Goal: Task Accomplishment & Management: Manage account settings

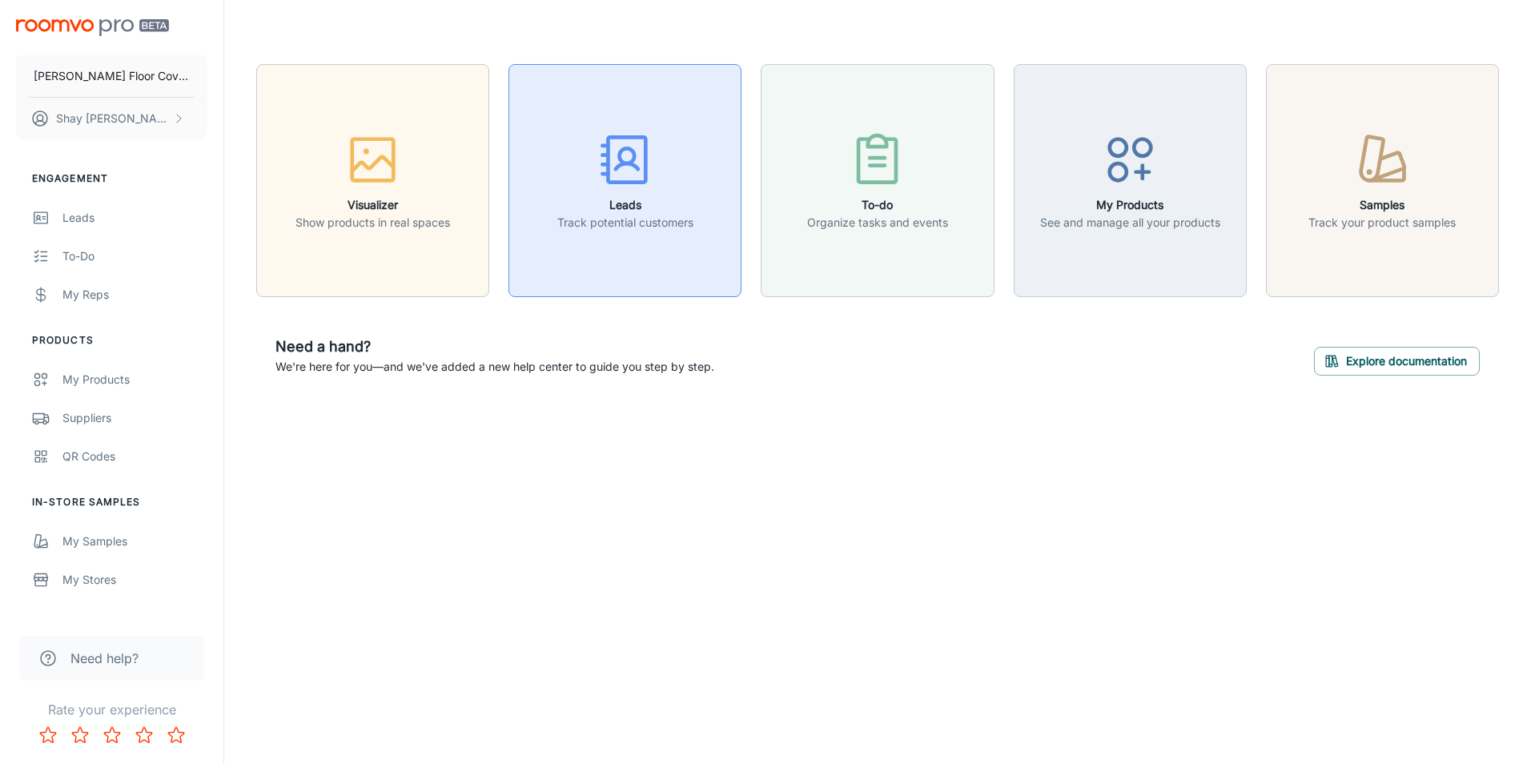
click at [645, 165] on rect "button" at bounding box center [628, 159] width 38 height 45
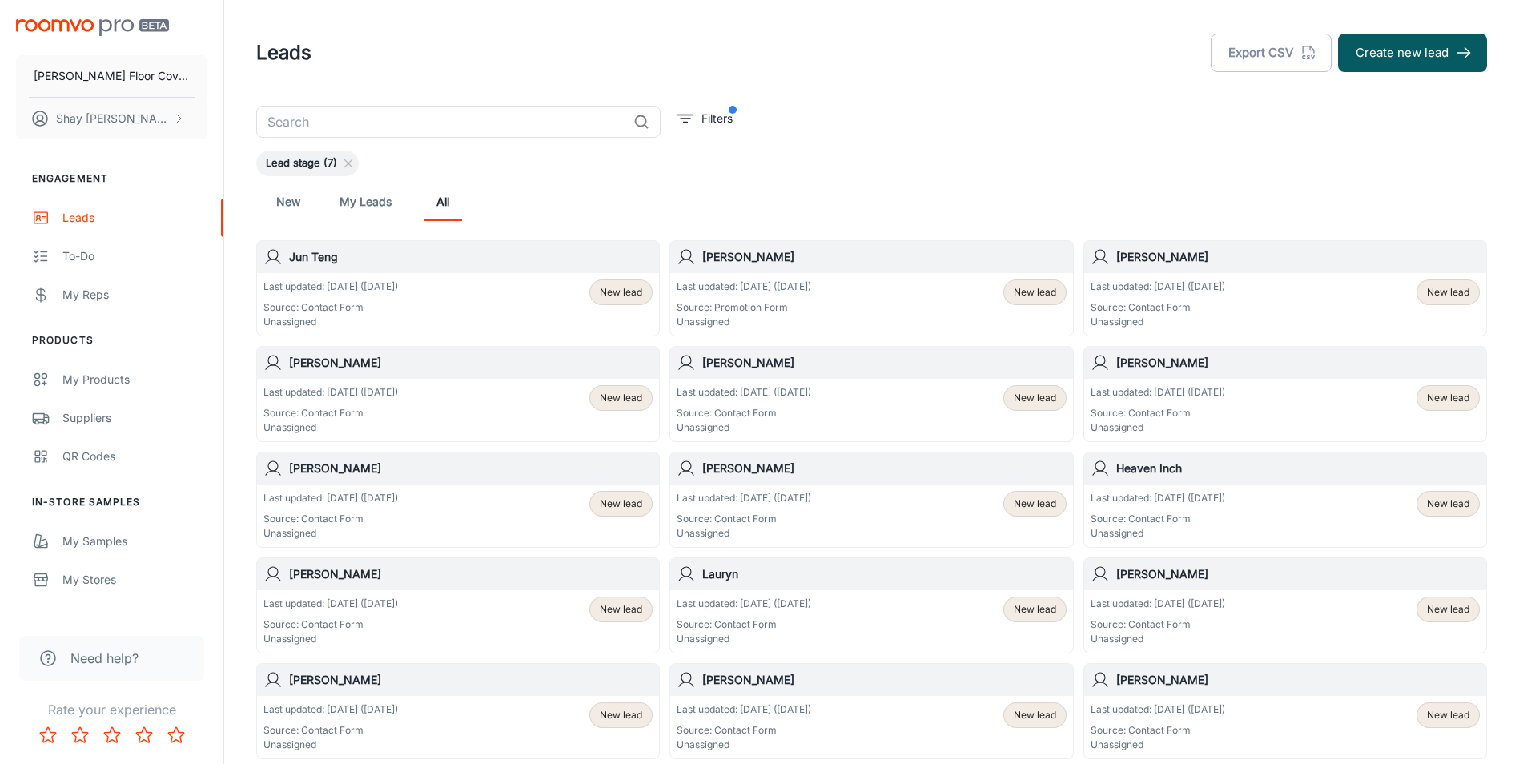
click at [850, 272] on div "[PERSON_NAME]" at bounding box center [871, 257] width 402 height 32
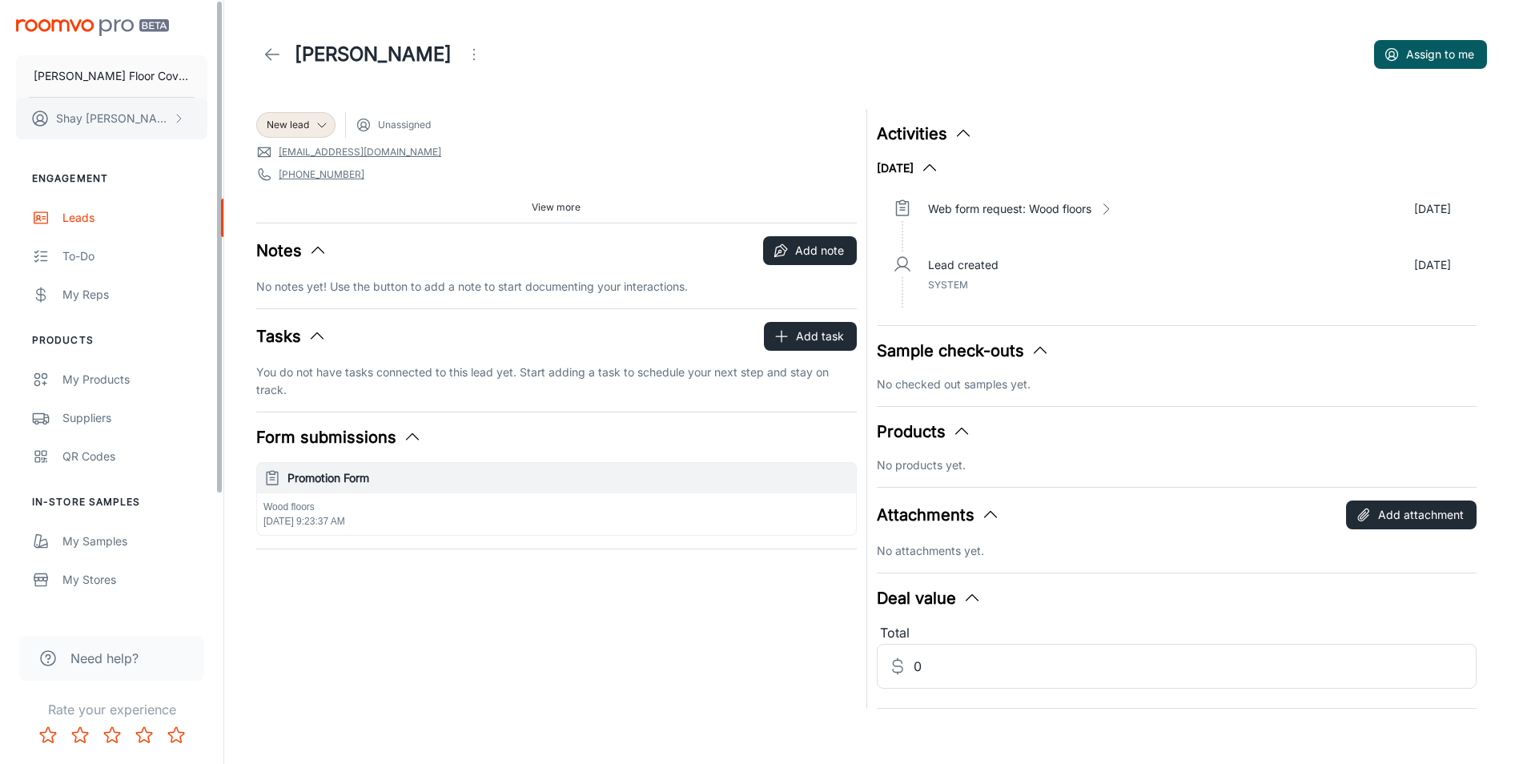
click at [160, 124] on button "[PERSON_NAME]" at bounding box center [111, 119] width 191 height 42
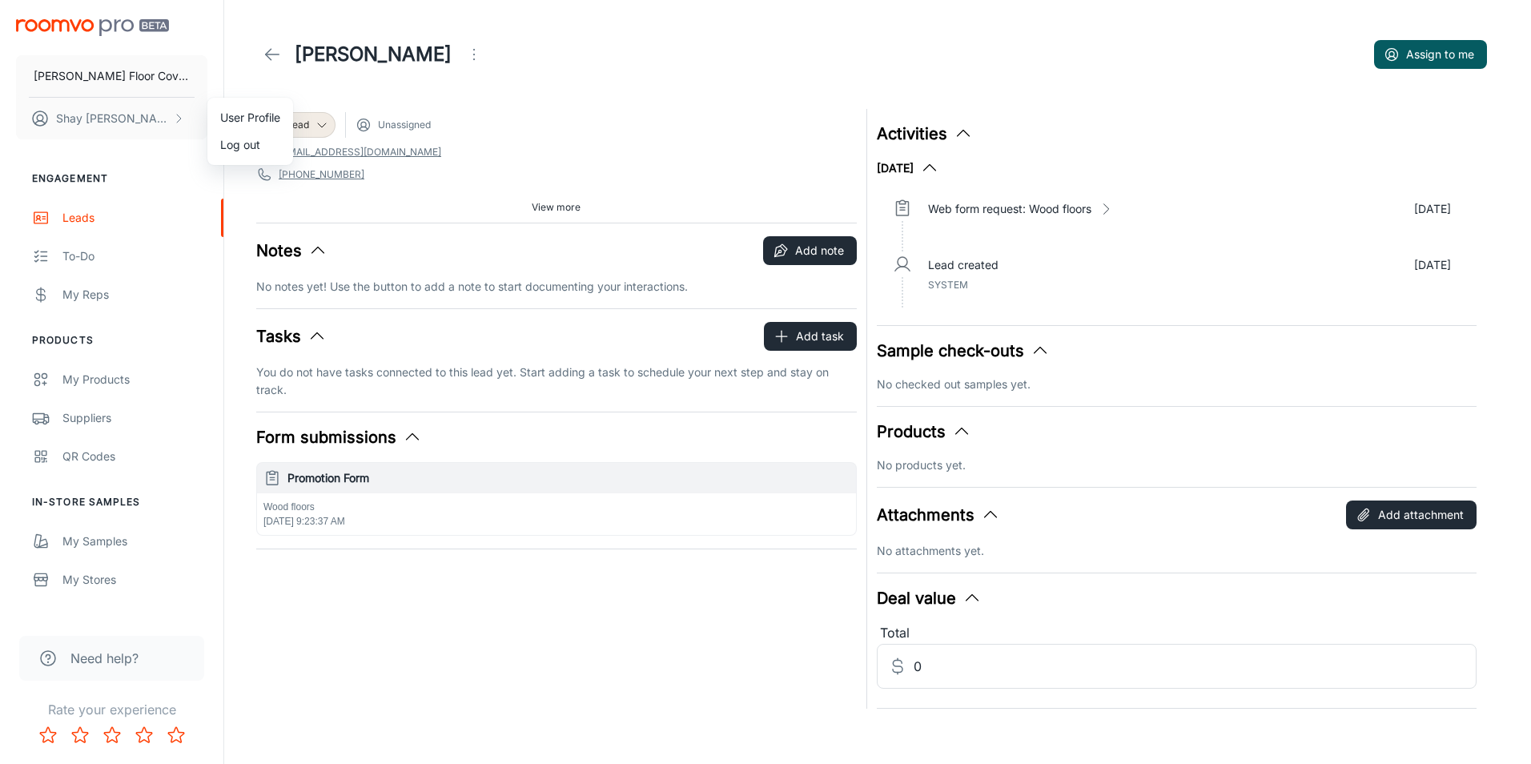
click at [231, 150] on li "Log out" at bounding box center [250, 144] width 86 height 27
